Goal: Task Accomplishment & Management: Complete application form

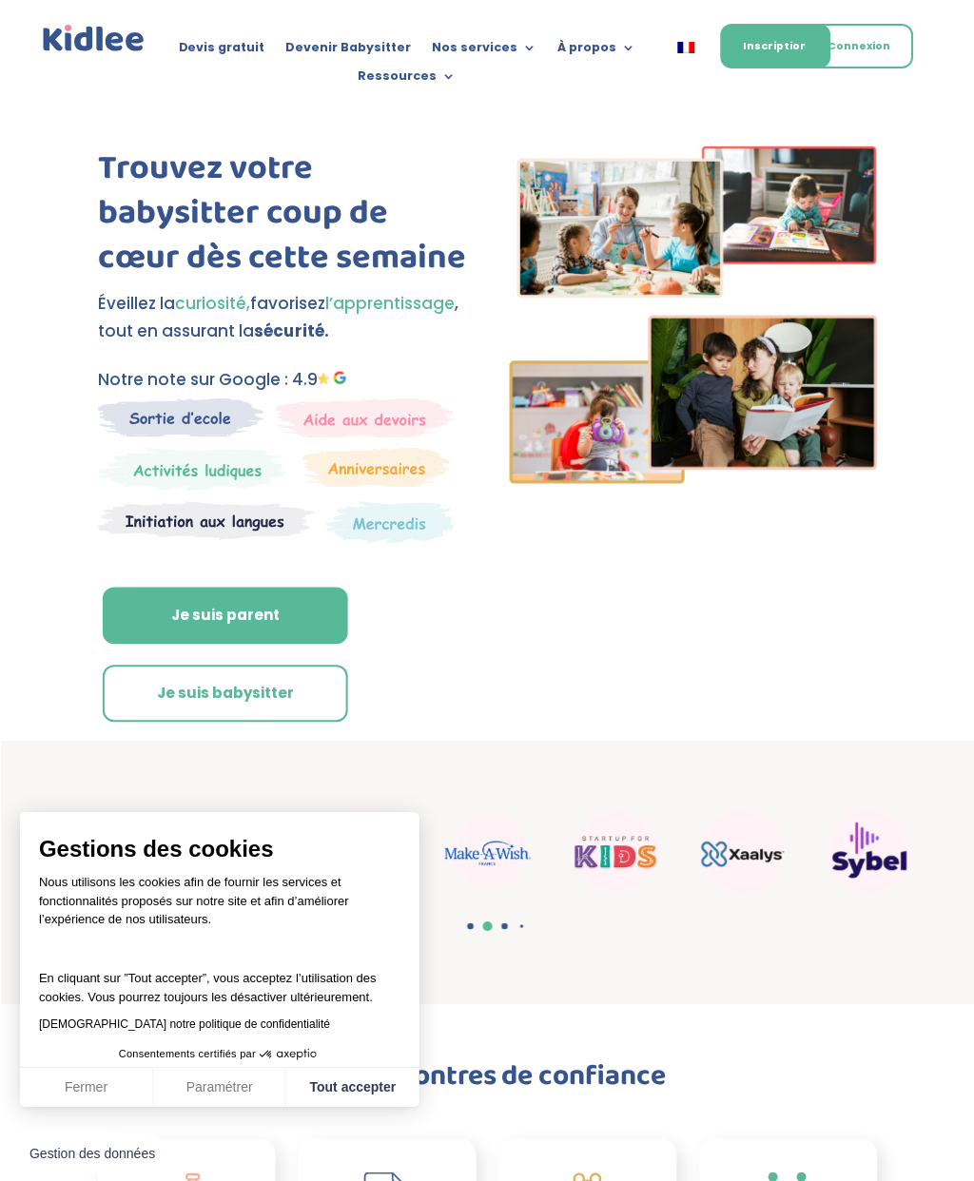
scroll to position [19, 0]
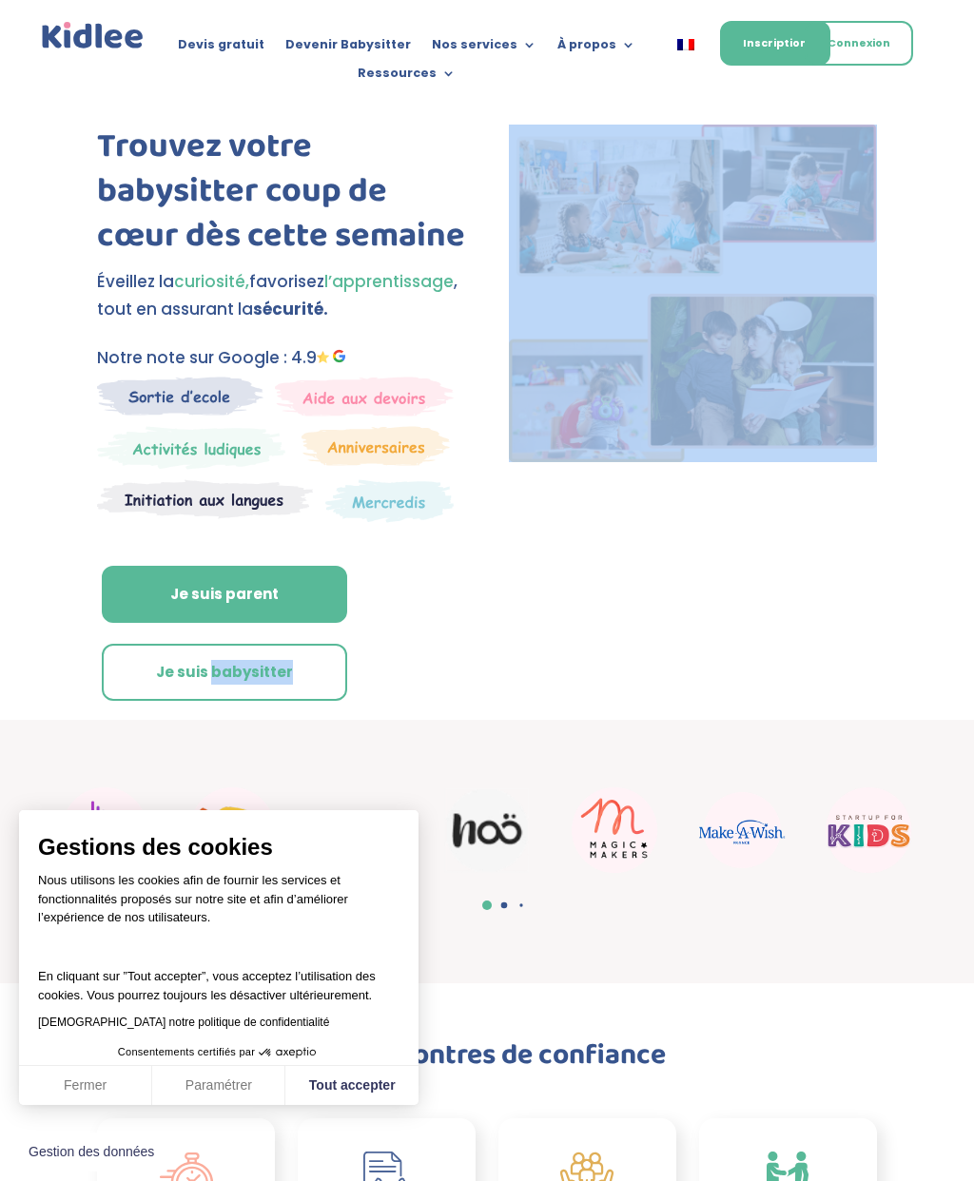
click at [359, 1081] on button "Tout accepter" at bounding box center [351, 1086] width 133 height 40
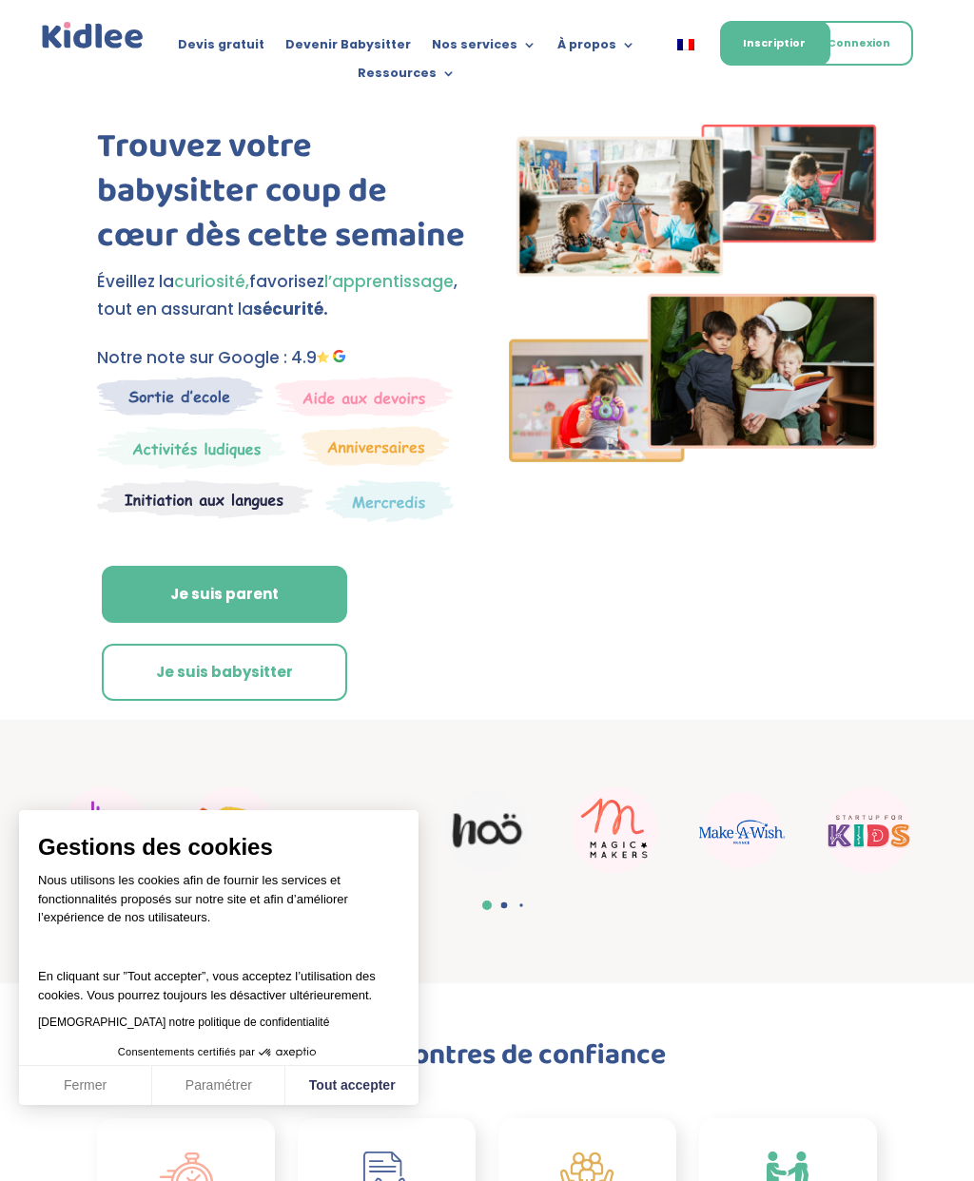
checkbox input "true"
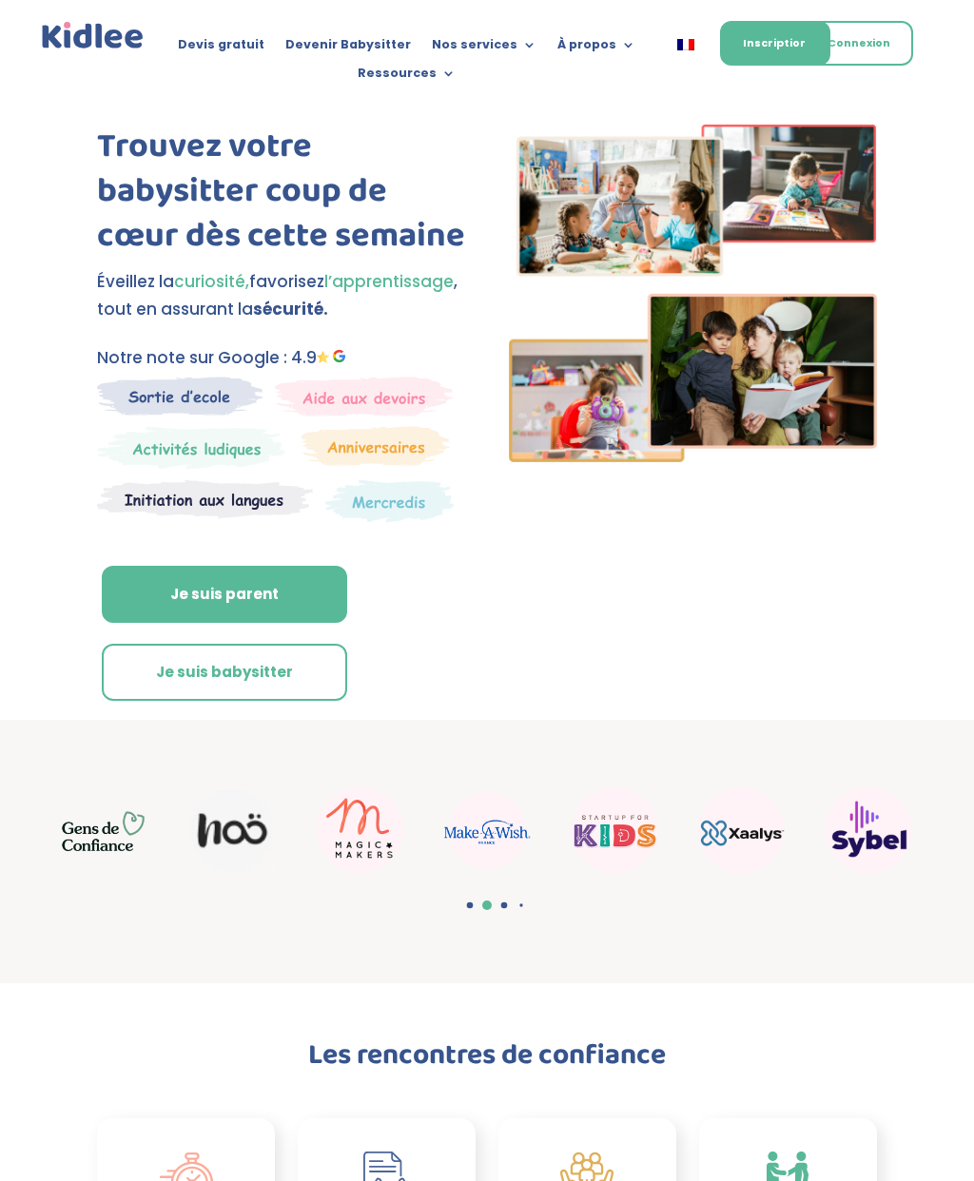
scroll to position [0, 0]
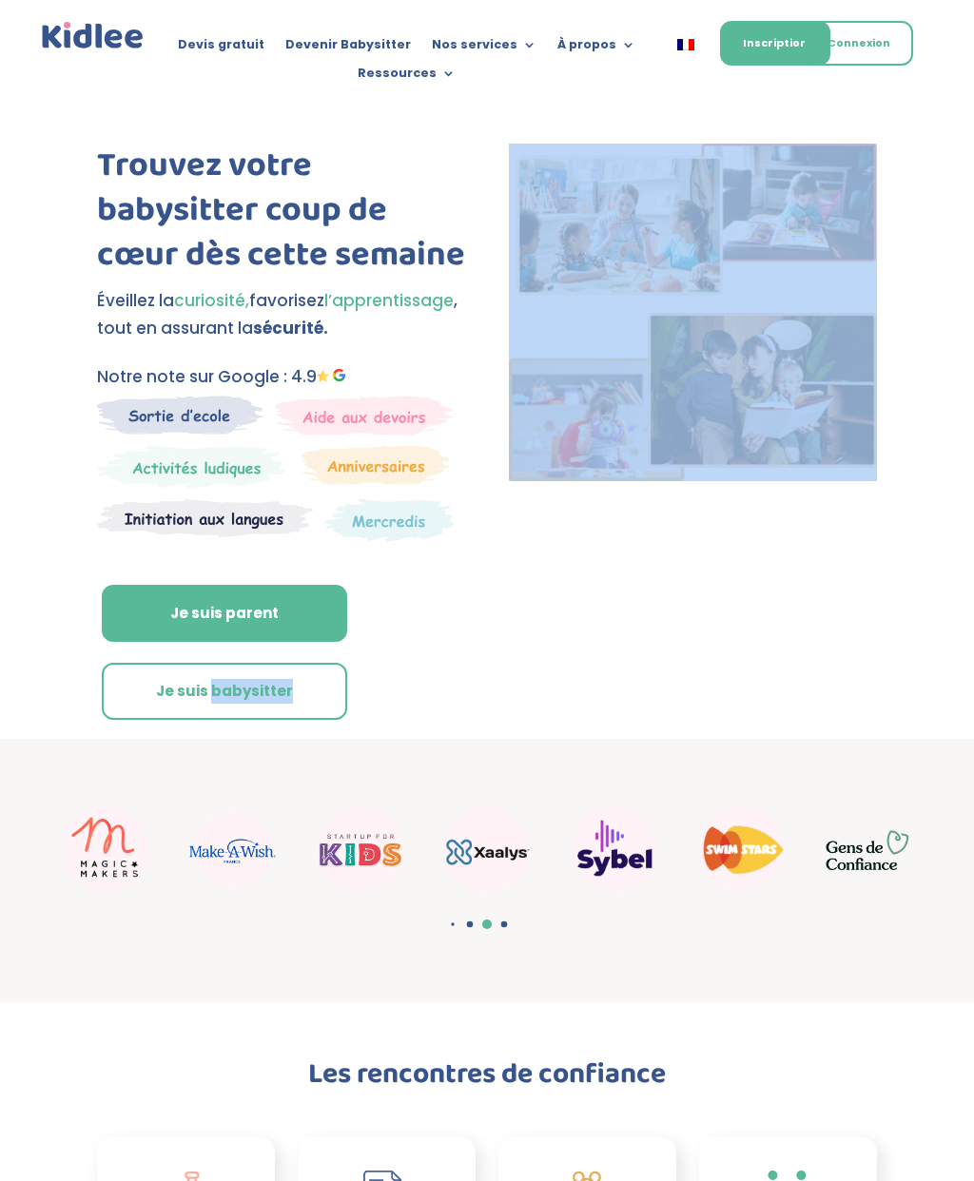
click at [971, 526] on div "Trouvez votre babysitter coup de cœur dès cette semaine Éveillez la curiosité, …" at bounding box center [487, 412] width 974 height 653
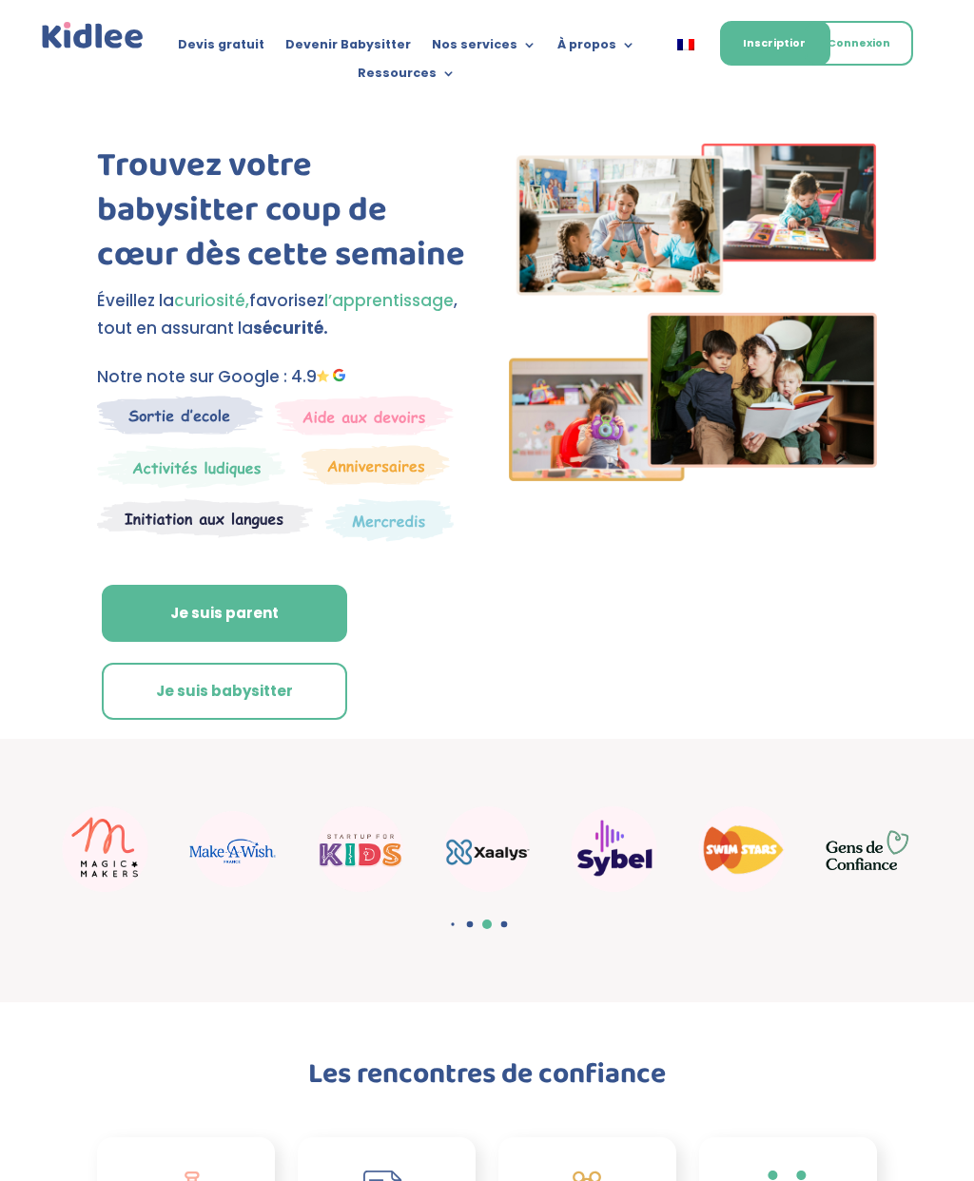
click at [971, 427] on div "Trouvez votre babysitter coup de cœur dès cette semaine Éveillez la curiosité, …" at bounding box center [487, 412] width 974 height 653
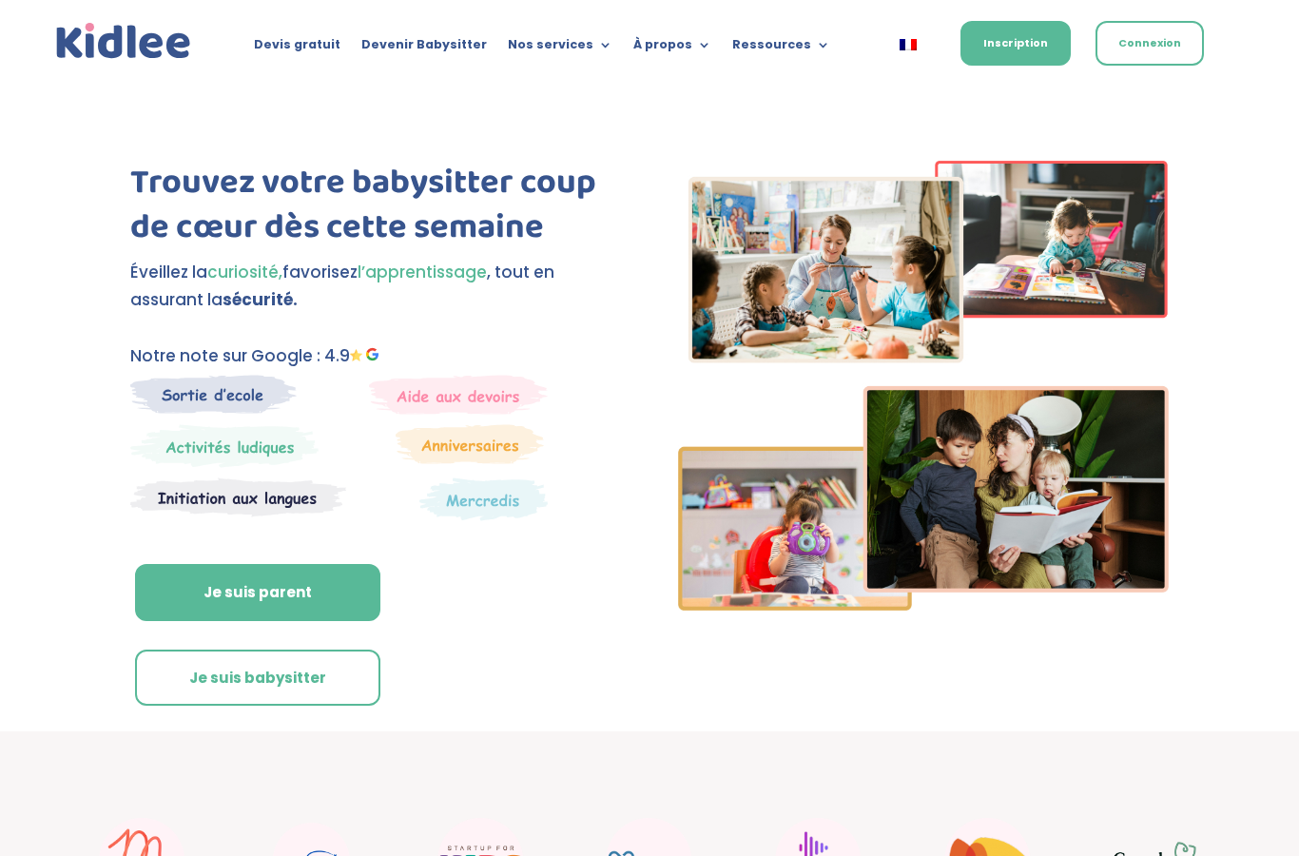
click at [973, 37] on link "Inscription" at bounding box center [1016, 43] width 110 height 45
click at [973, 44] on link "Inscription" at bounding box center [1016, 43] width 110 height 45
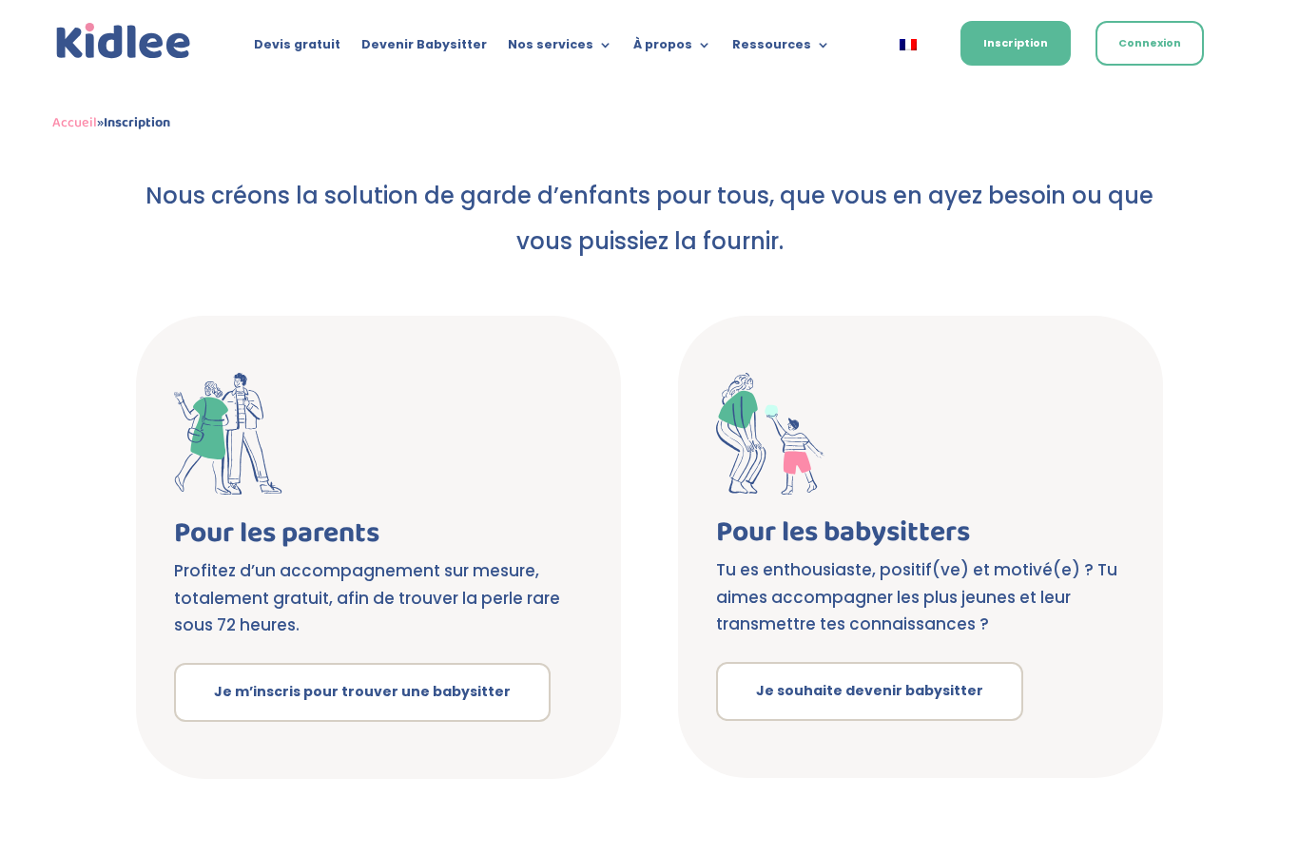
click at [935, 683] on link "Je souhaite devenir babysitter" at bounding box center [869, 691] width 307 height 59
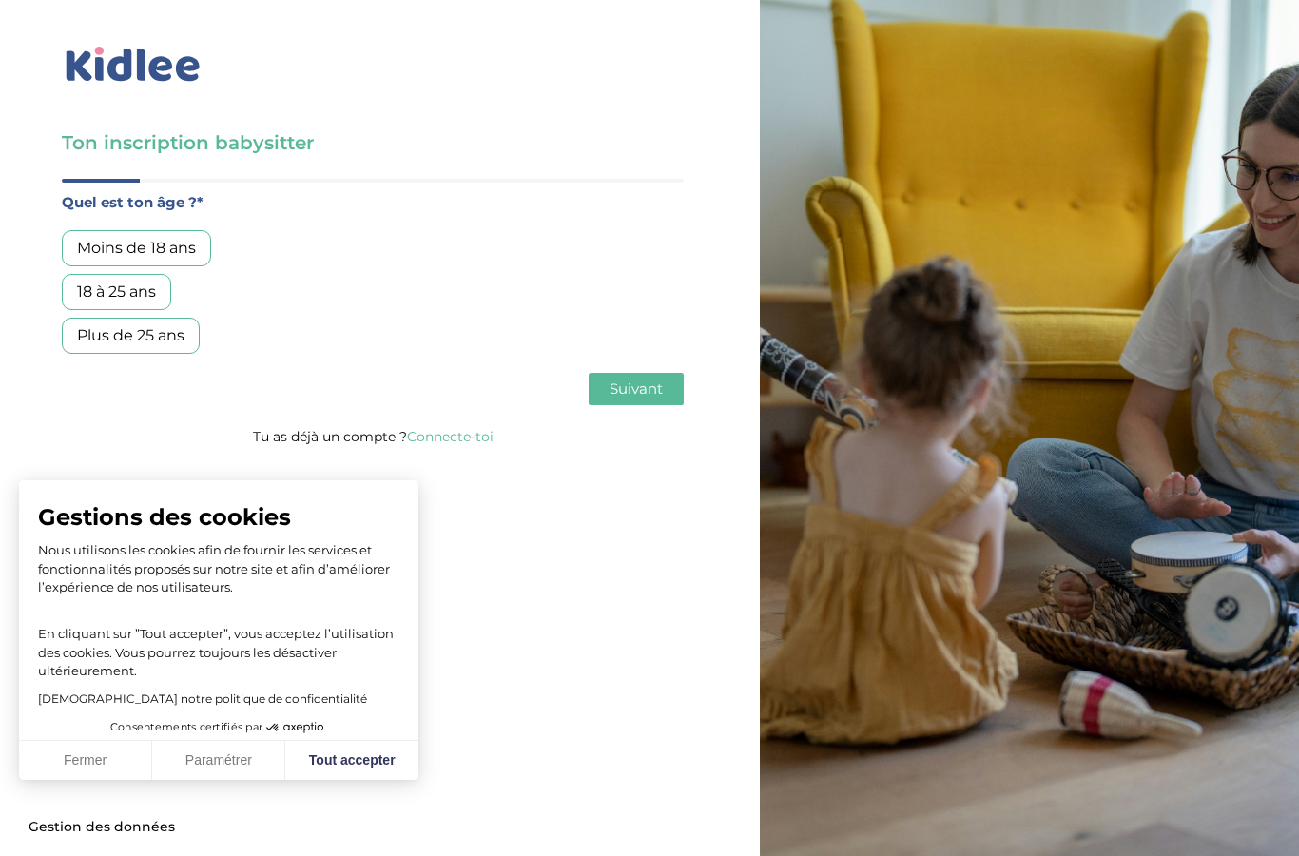
click at [373, 746] on button "Tout accepter" at bounding box center [351, 761] width 133 height 40
checkbox input "true"
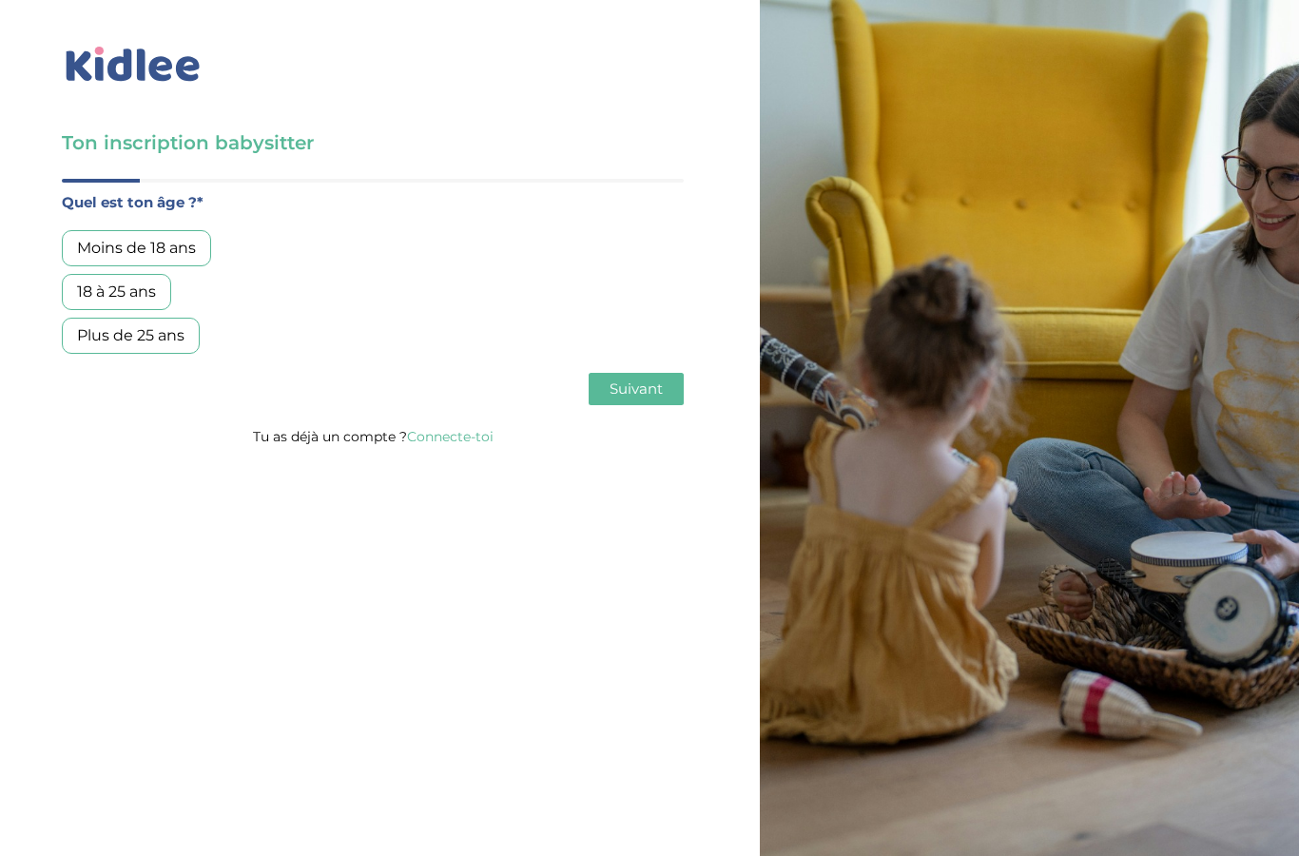
click at [144, 277] on div "18 à 25 ans" at bounding box center [116, 292] width 109 height 36
click at [667, 379] on button "Suivant" at bounding box center [636, 389] width 95 height 32
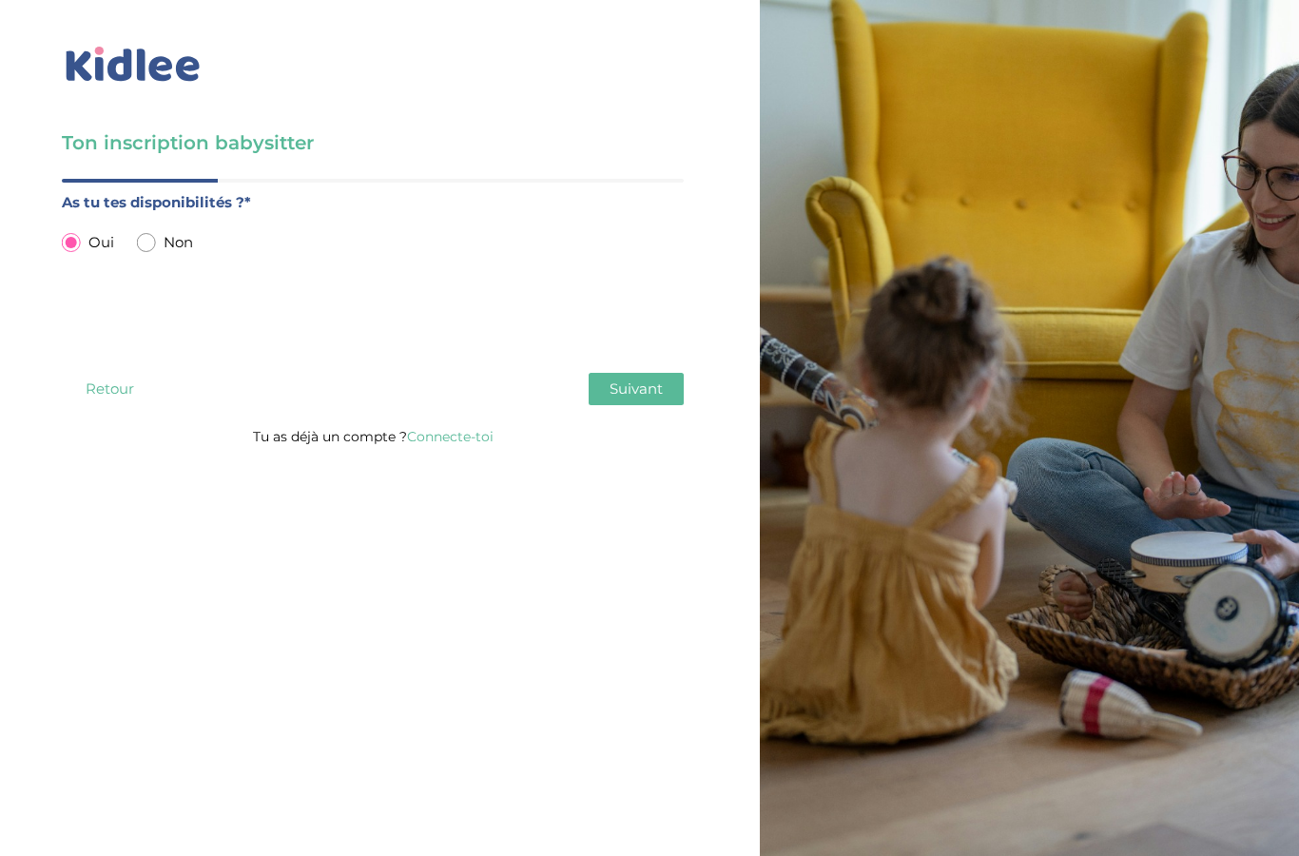
click at [682, 389] on button "Suivant" at bounding box center [636, 389] width 95 height 32
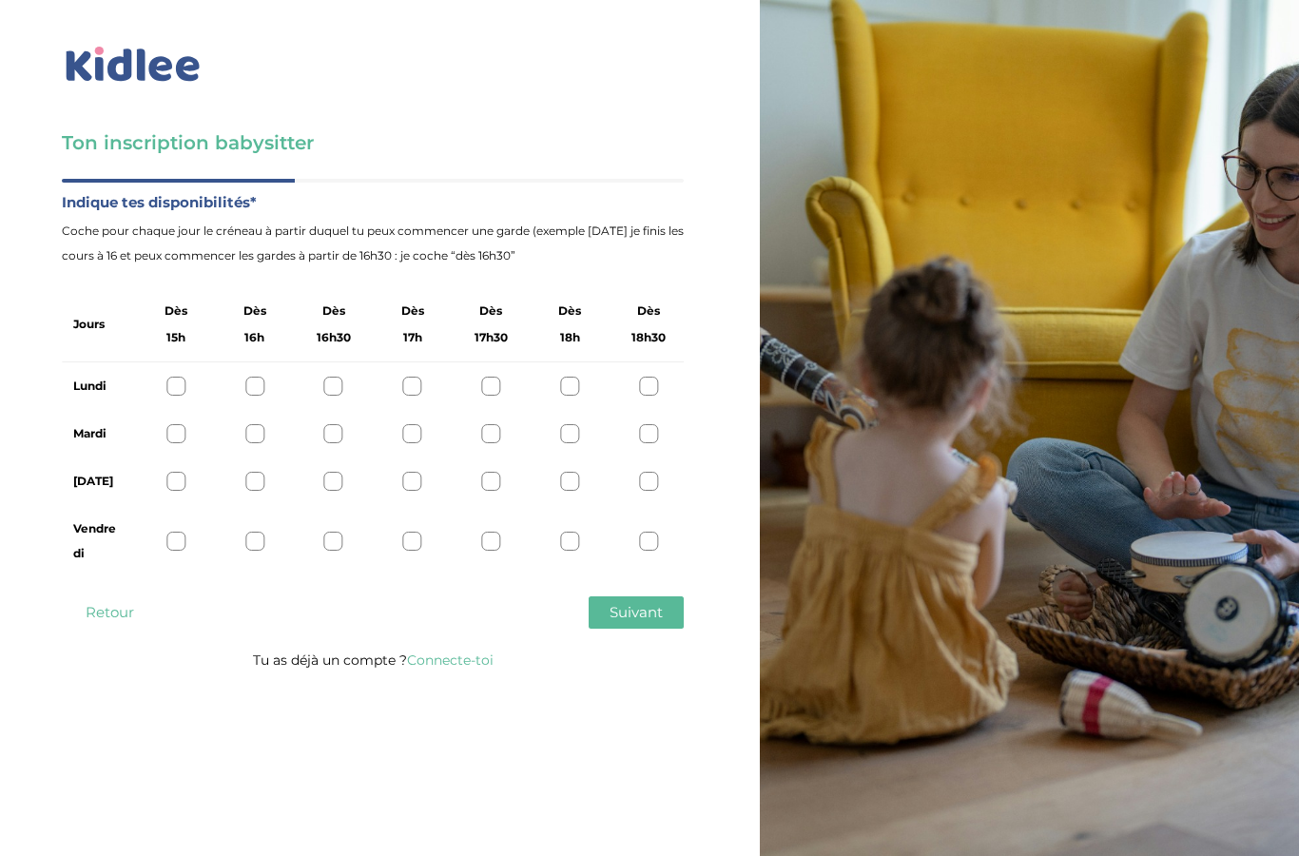
scroll to position [76, 0]
